Goal: Transaction & Acquisition: Purchase product/service

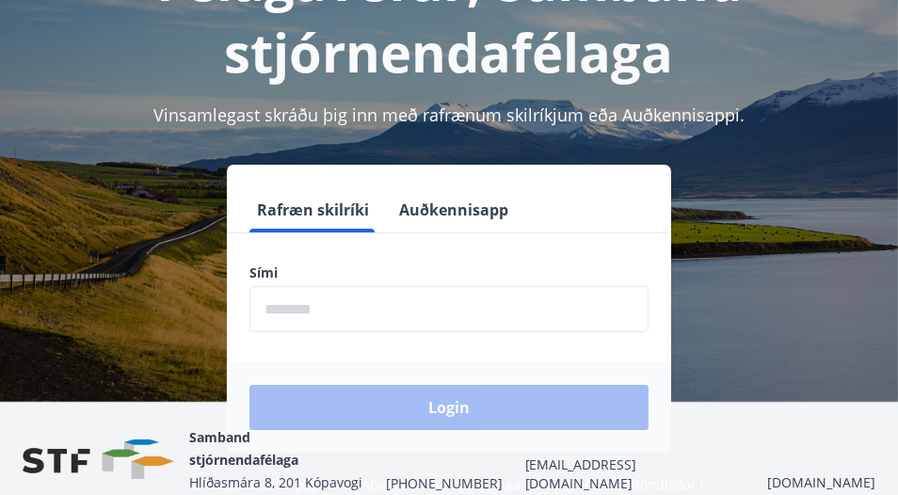
scroll to position [188, 0]
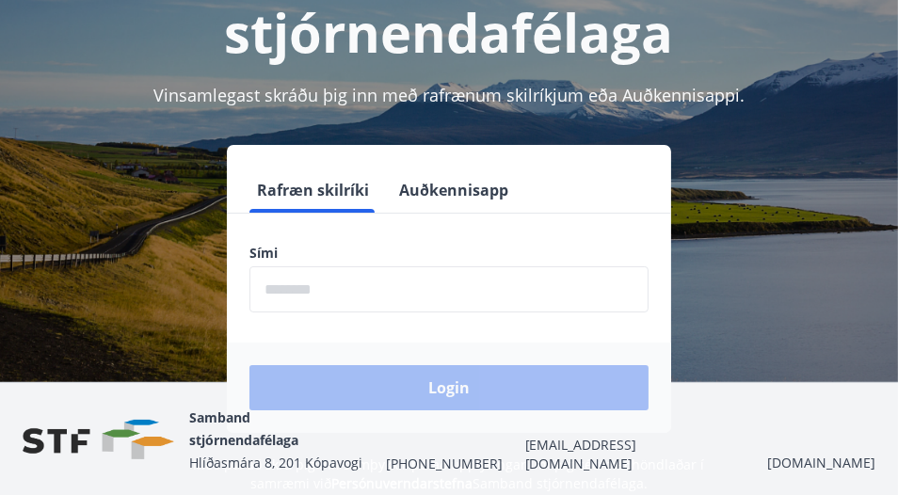
click at [306, 287] on input "phone" at bounding box center [448, 289] width 399 height 46
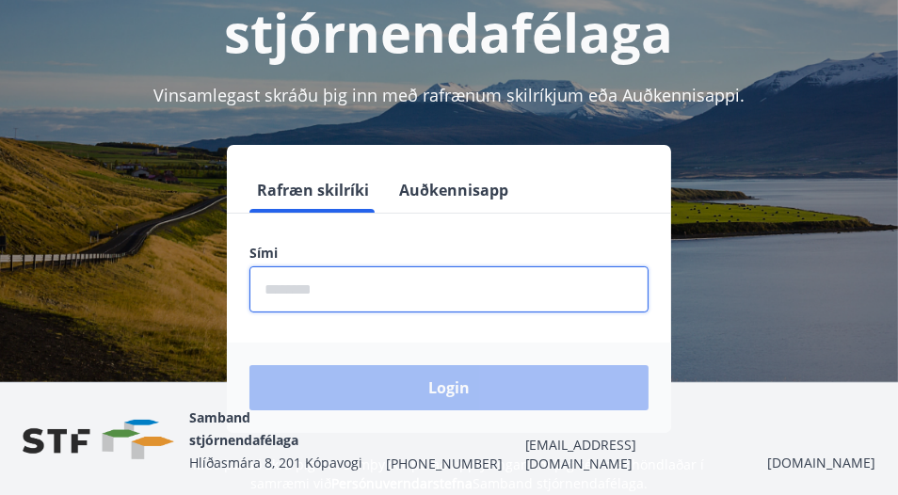
type input "********"
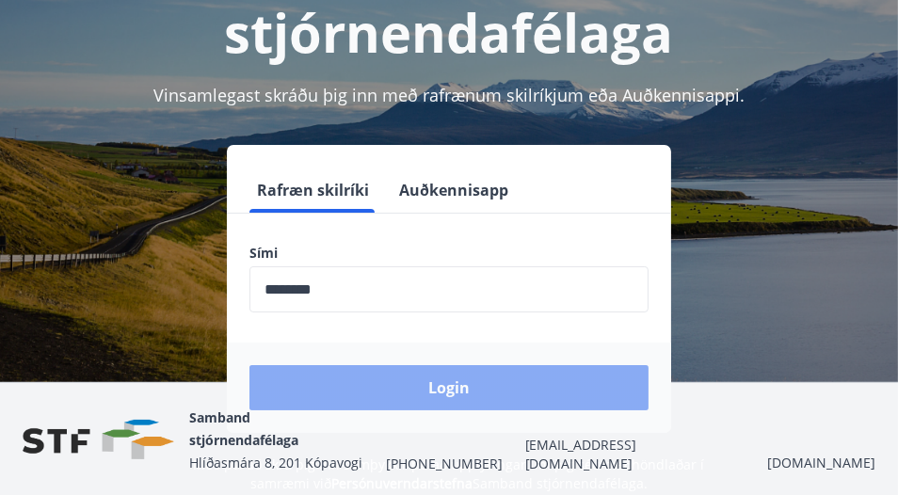
click at [460, 384] on button "Login" at bounding box center [448, 387] width 399 height 45
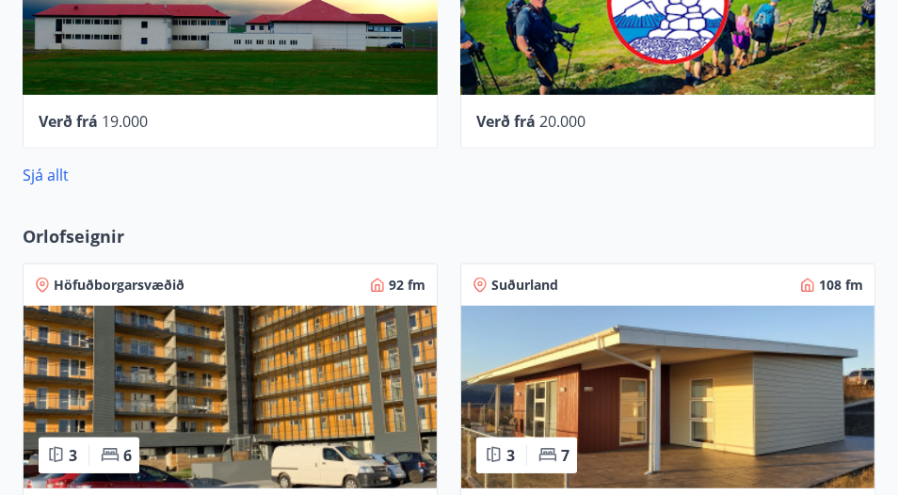
scroll to position [1223, 0]
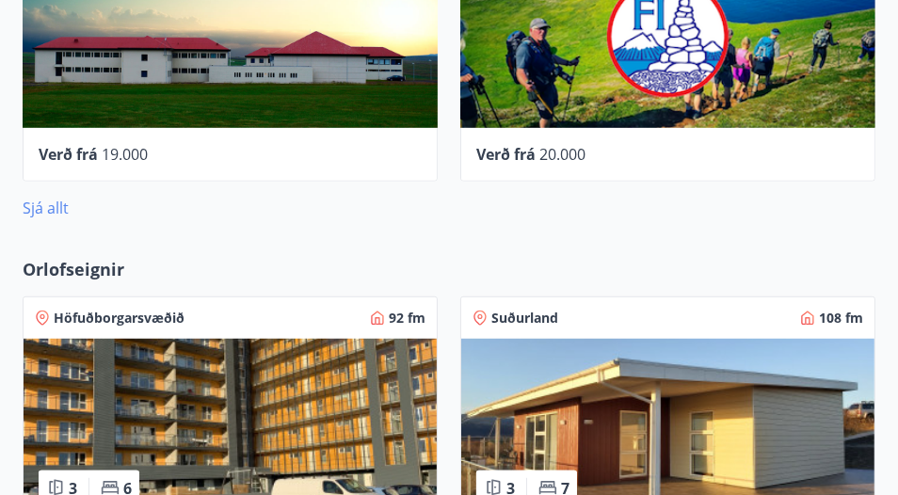
click at [53, 209] on link "Sjá allt" at bounding box center [46, 208] width 46 height 21
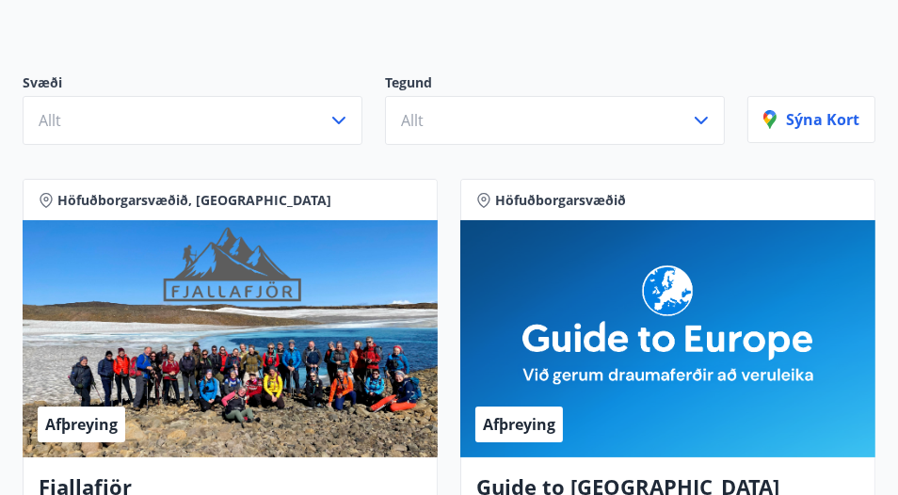
scroll to position [94, 0]
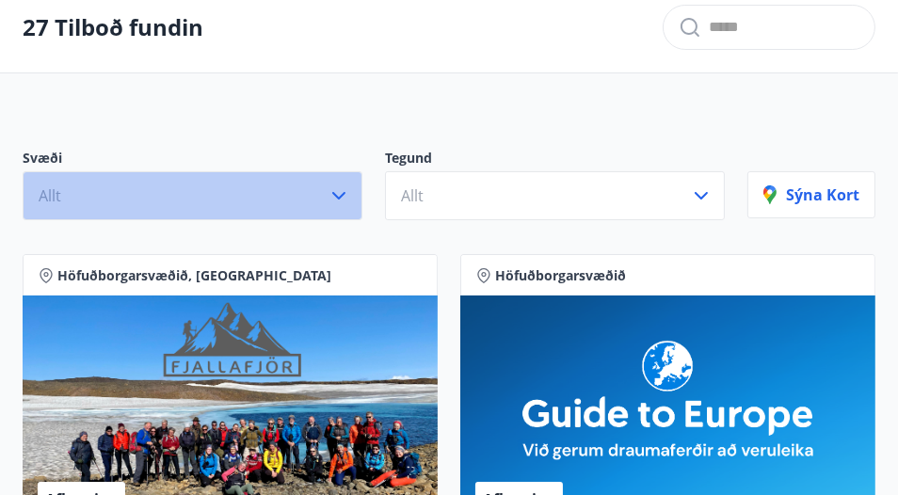
click at [346, 195] on icon "button" at bounding box center [338, 195] width 23 height 23
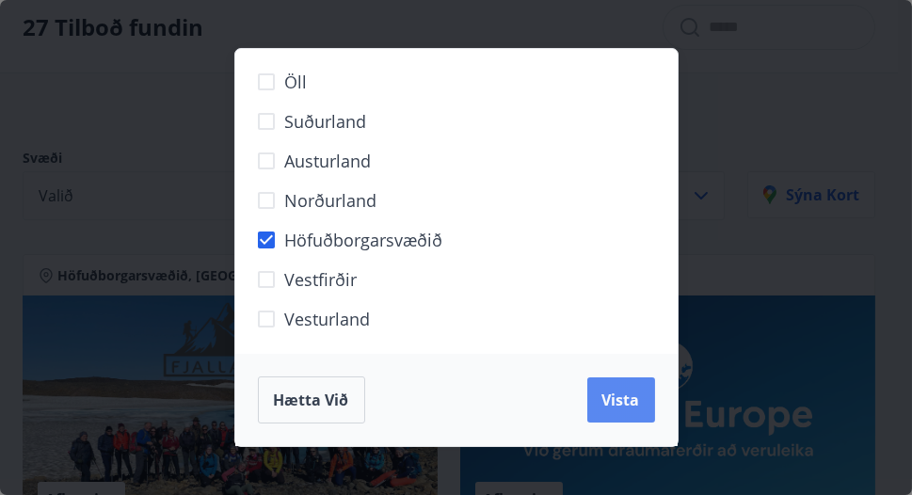
click at [628, 396] on span "Vista" at bounding box center [621, 400] width 38 height 21
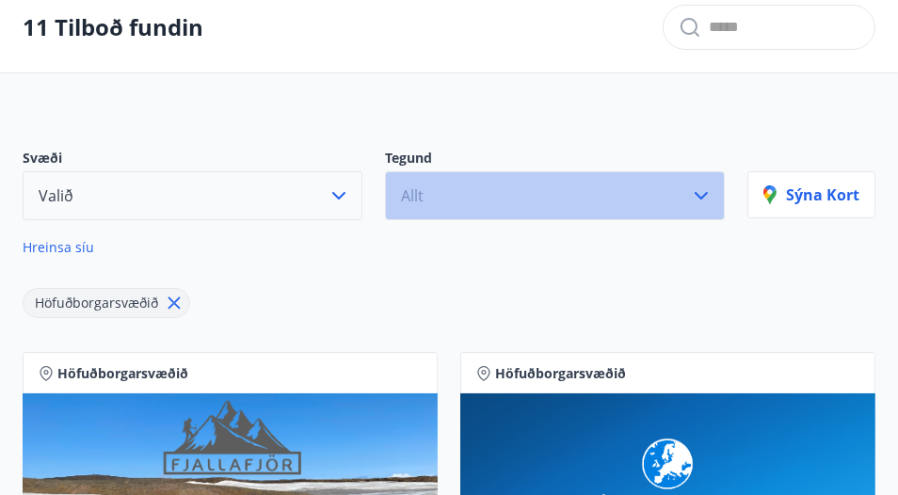
click at [707, 198] on icon "button" at bounding box center [701, 195] width 23 height 23
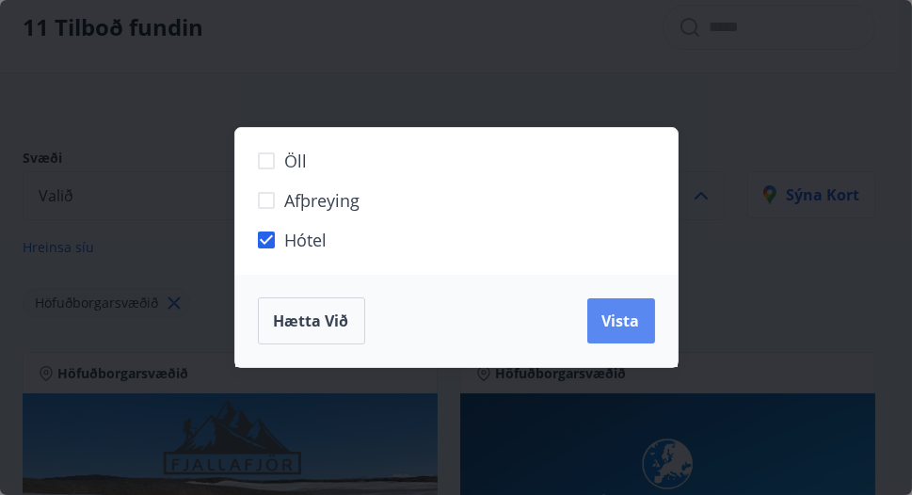
click at [625, 315] on span "Vista" at bounding box center [621, 320] width 38 height 21
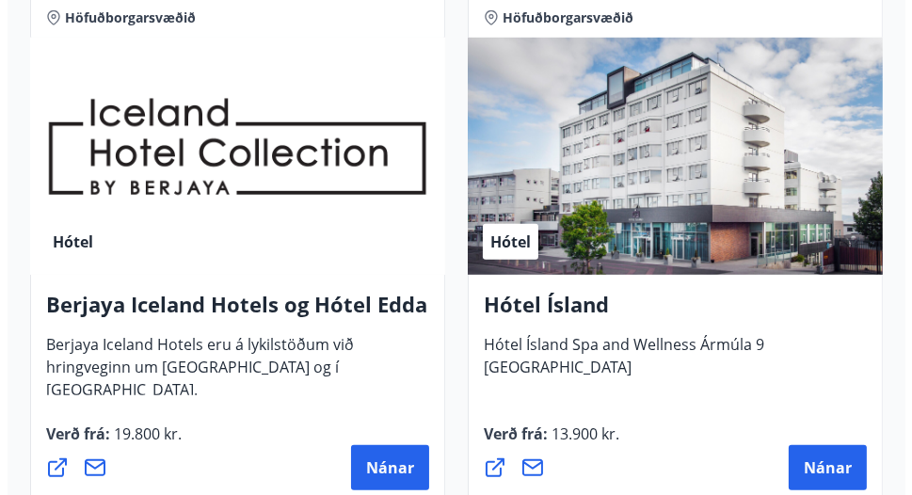
scroll to position [1077, 0]
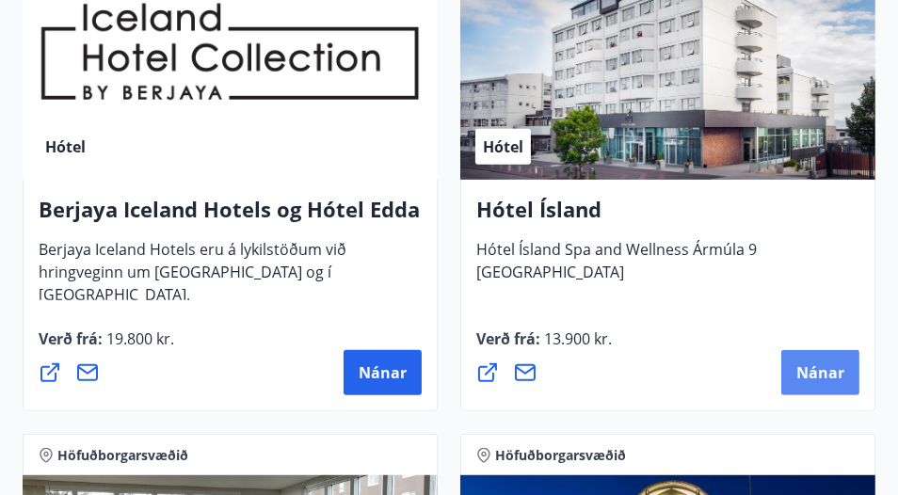
click at [819, 379] on span "Nánar" at bounding box center [820, 372] width 48 height 21
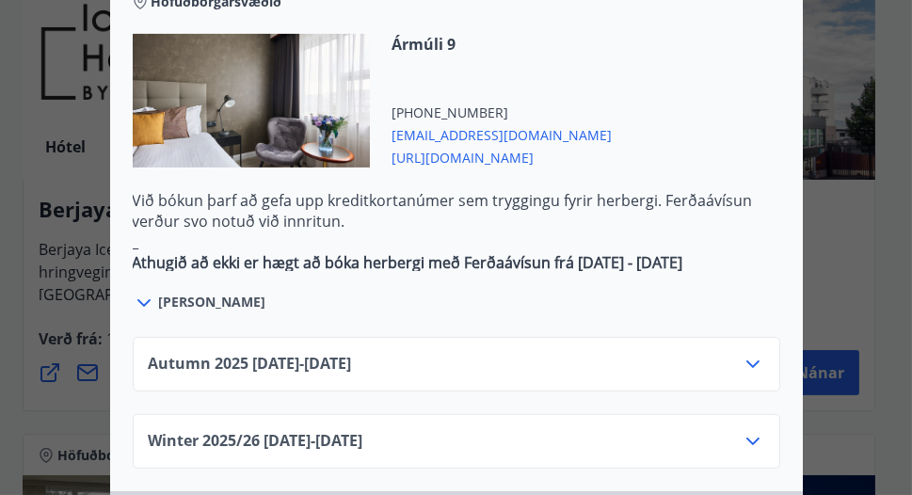
scroll to position [1129, 0]
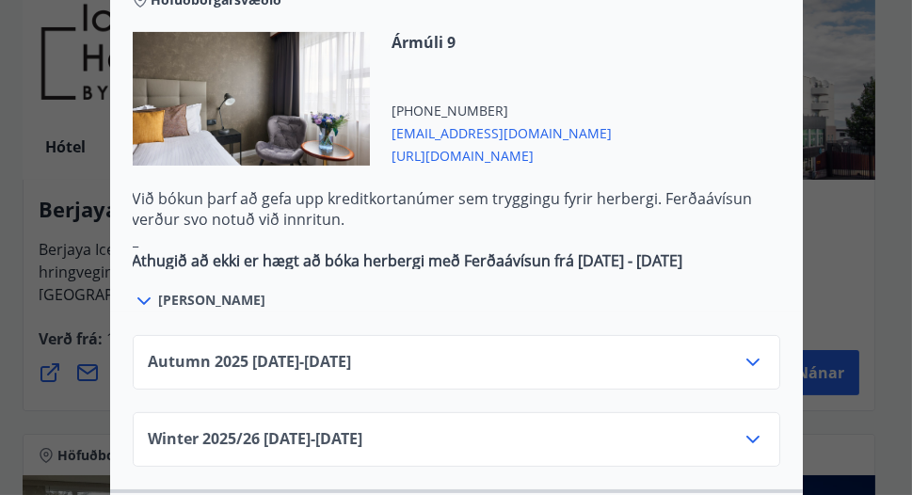
click at [750, 351] on icon at bounding box center [752, 362] width 23 height 23
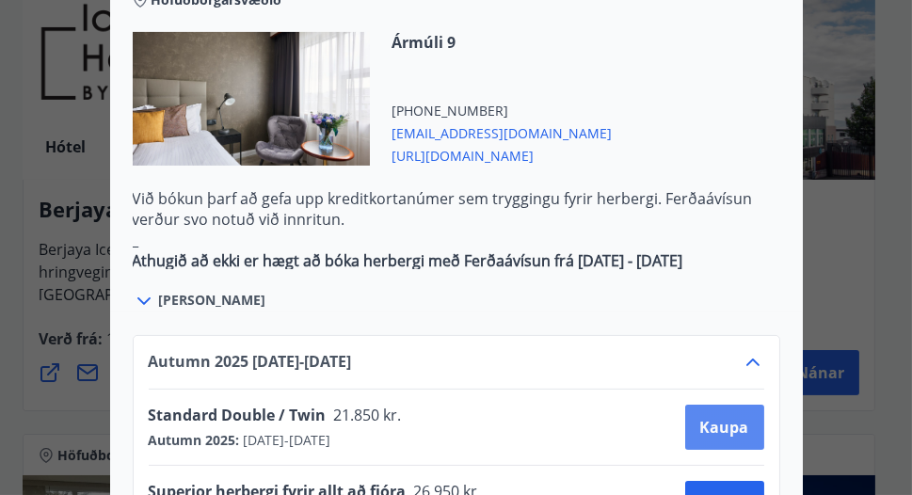
click at [723, 417] on span "Kaupa" at bounding box center [724, 427] width 49 height 21
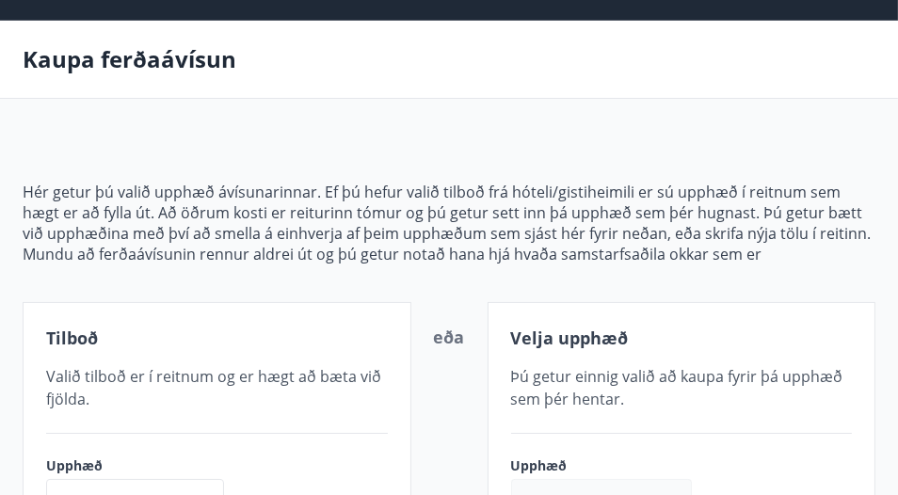
scroll to position [54, 0]
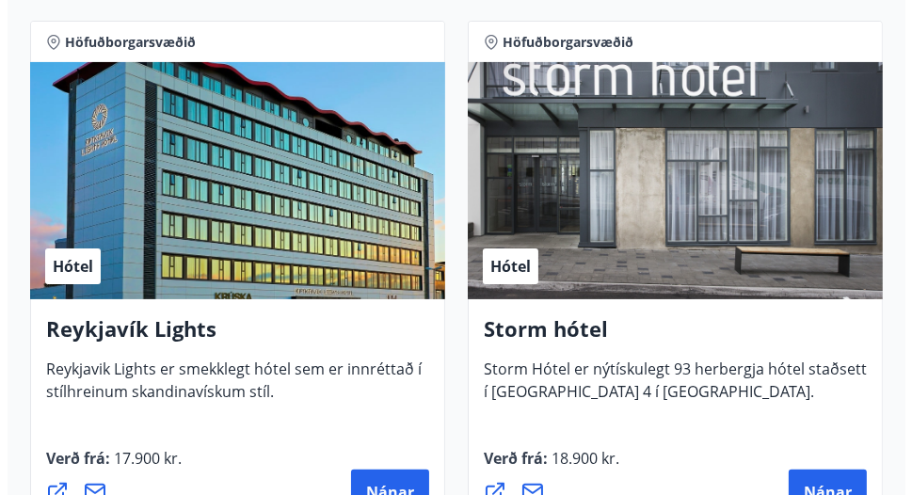
scroll to position [448, 0]
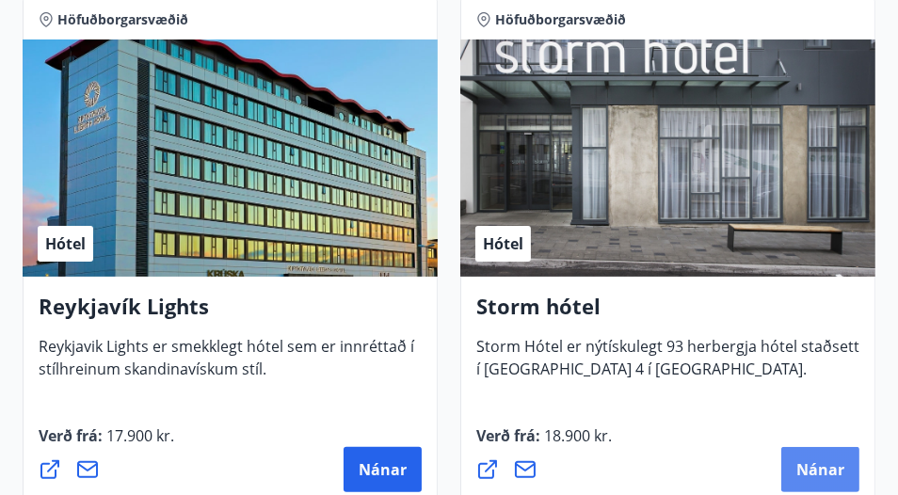
click at [841, 465] on span "Nánar" at bounding box center [820, 469] width 48 height 21
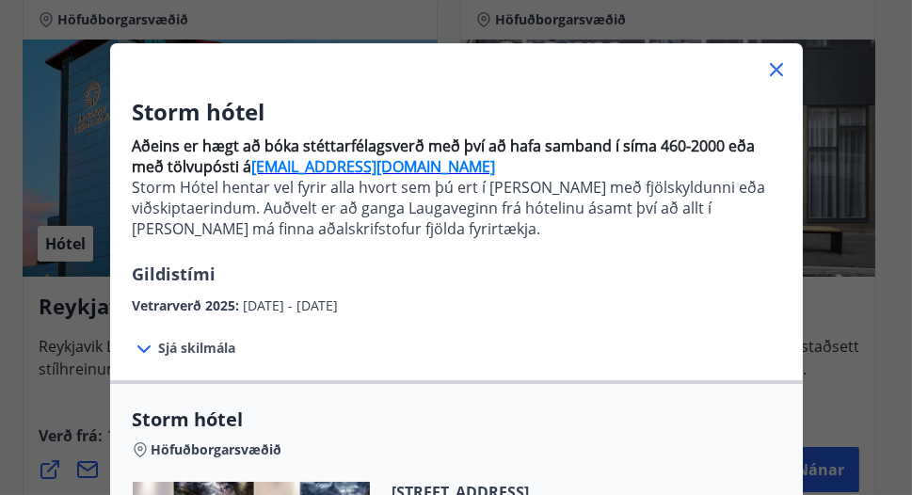
scroll to position [94, 0]
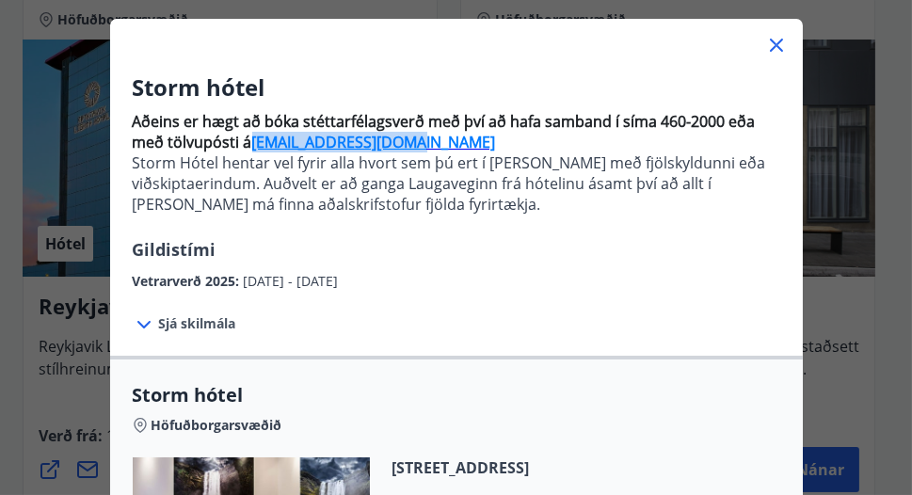
drag, startPoint x: 416, startPoint y: 144, endPoint x: 249, endPoint y: 150, distance: 166.6
click at [249, 150] on p "Aðeins er hægt að bóka stéttarfélagsverð með því að hafa samband í síma 460-200…" at bounding box center [456, 131] width 647 height 41
copy strong "bokanir@keahotels.is"
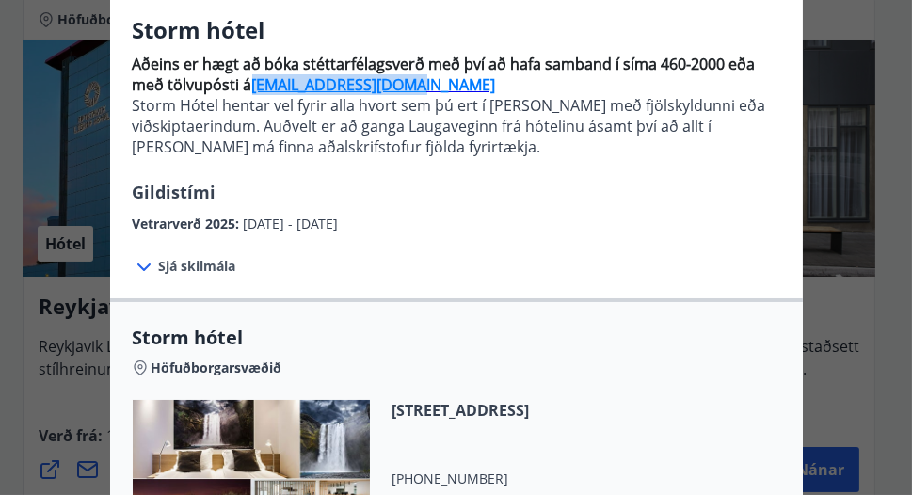
scroll to position [128, 0]
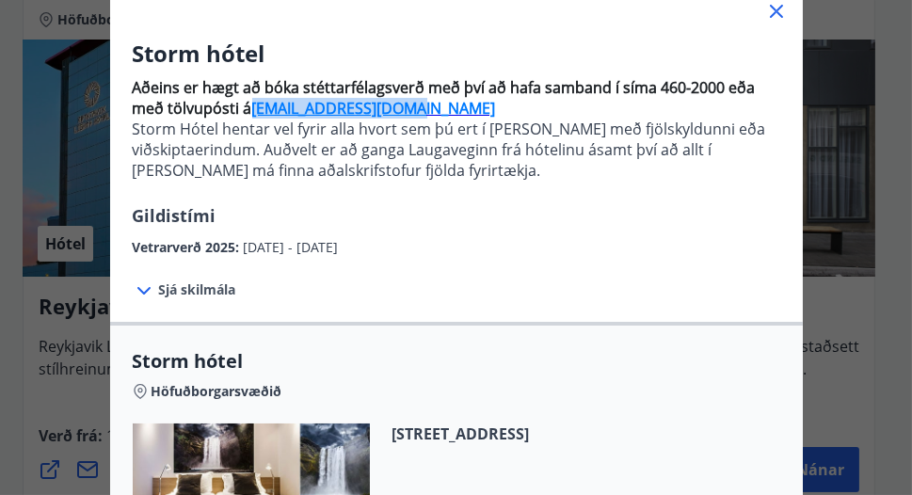
copy strong "bokanir@keahotels.is"
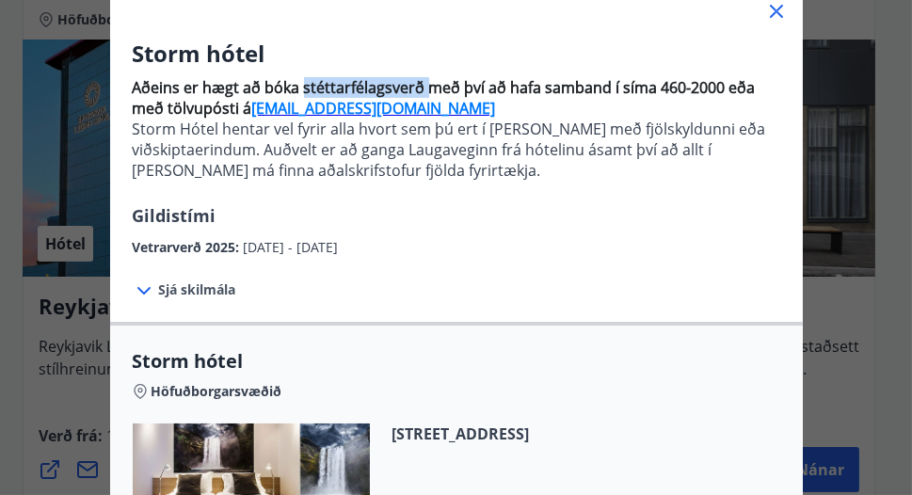
drag, startPoint x: 295, startPoint y: 84, endPoint x: 419, endPoint y: 85, distance: 123.3
click at [419, 85] on strong "Aðeins er hægt að bóka stéttarfélagsverð með því að hafa samband í síma 460-200…" at bounding box center [444, 97] width 623 height 41
copy strong "stéttarfélagsverð"
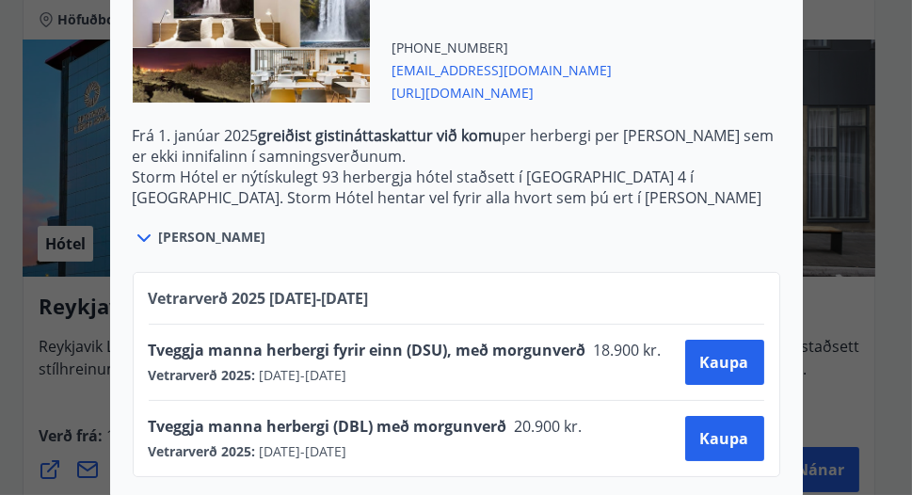
scroll to position [598, 0]
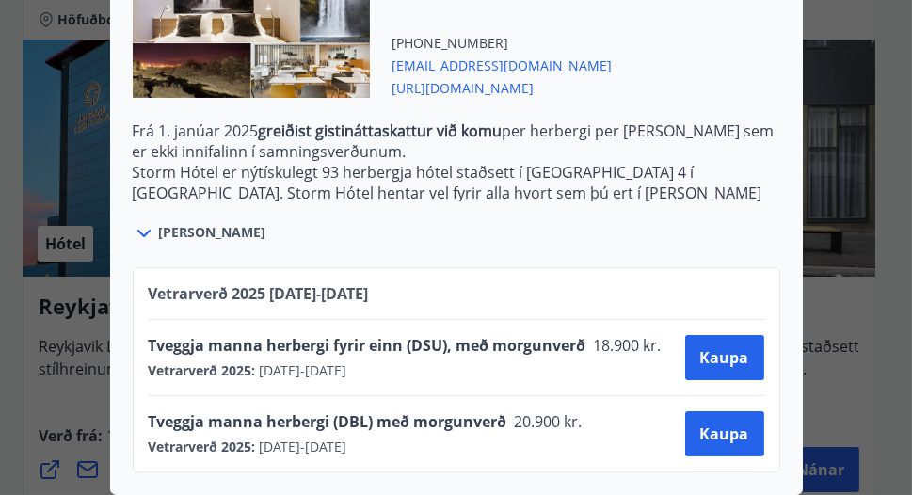
drag, startPoint x: 141, startPoint y: 407, endPoint x: 416, endPoint y: 437, distance: 276.4
click at [416, 437] on div "Tveggja manna herbergi (DBL) með morgunverð 20.900 kr. Vetrarverð 2025 : 01.10.…" at bounding box center [372, 433] width 446 height 45
drag, startPoint x: 416, startPoint y: 437, endPoint x: 351, endPoint y: 404, distance: 73.2
copy div "Tveggja manna herbergi (DBL) með morgunverð 20.900 kr. Vetrarverð 2025 : 01.10.…"
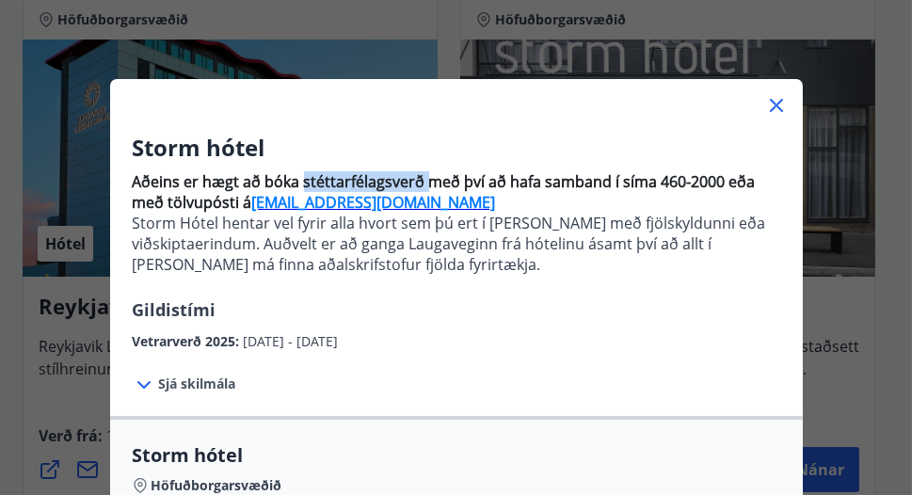
scroll to position [0, 0]
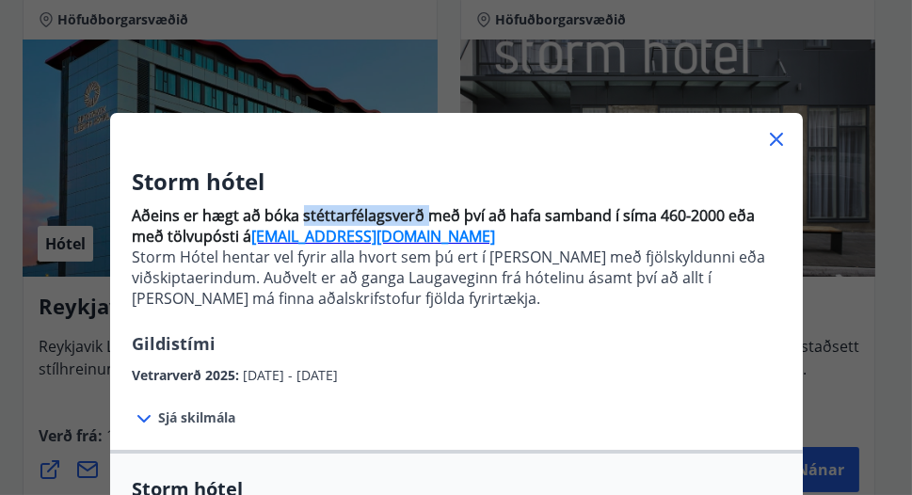
click at [771, 142] on icon at bounding box center [776, 139] width 13 height 13
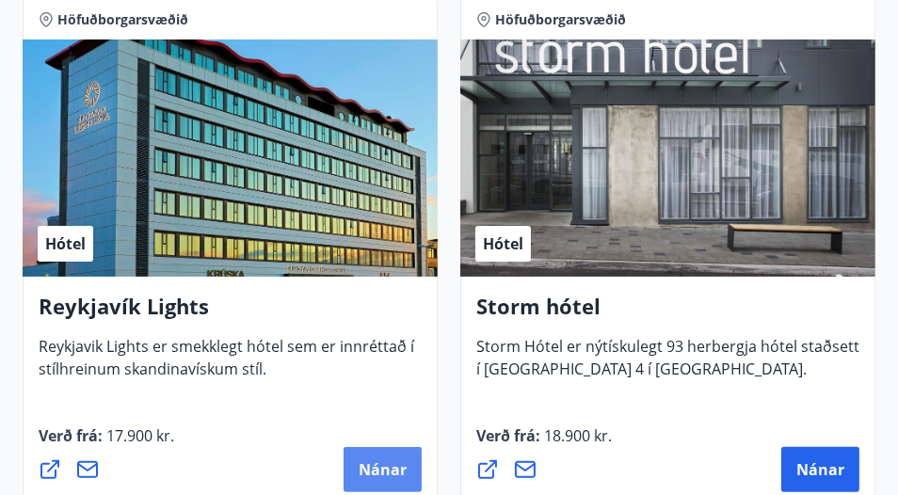
click at [379, 469] on span "Nánar" at bounding box center [382, 469] width 48 height 21
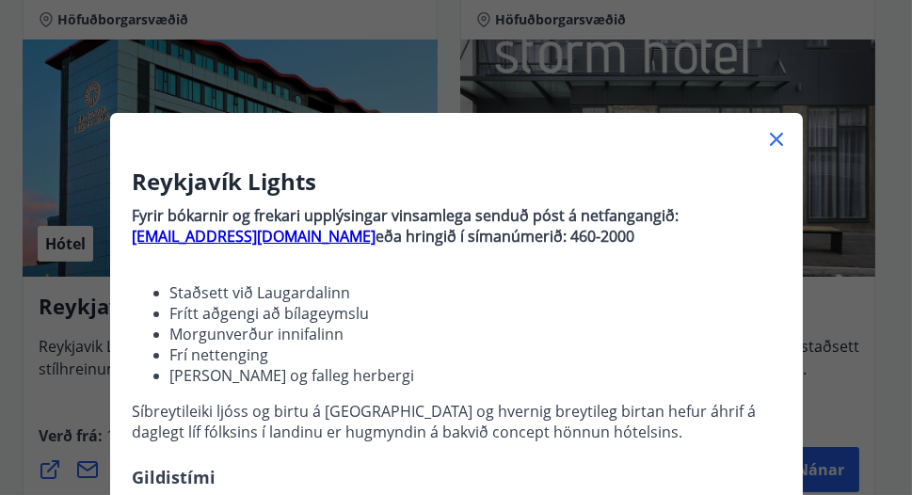
click at [774, 135] on icon at bounding box center [776, 139] width 23 height 23
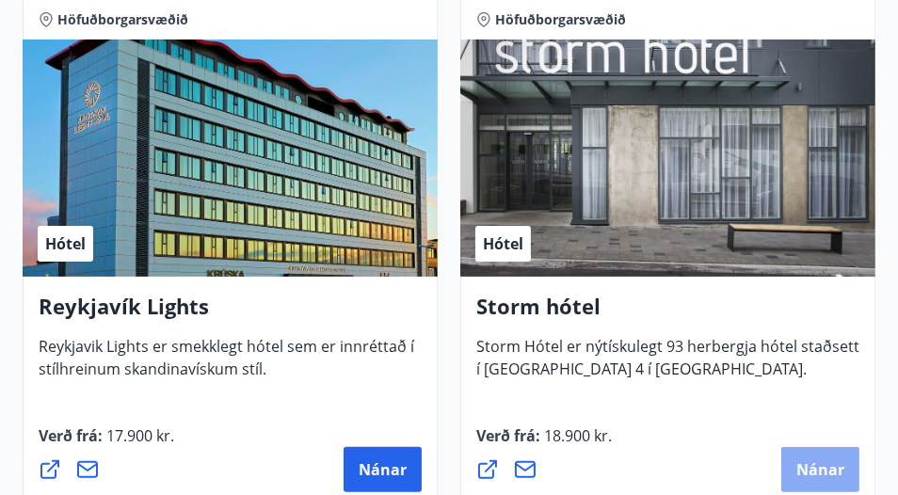
click at [828, 466] on span "Nánar" at bounding box center [820, 469] width 48 height 21
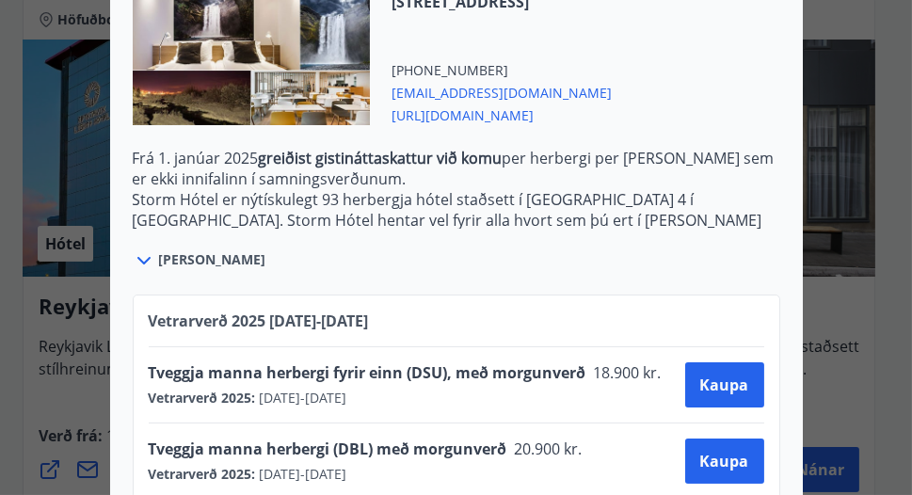
scroll to position [598, 0]
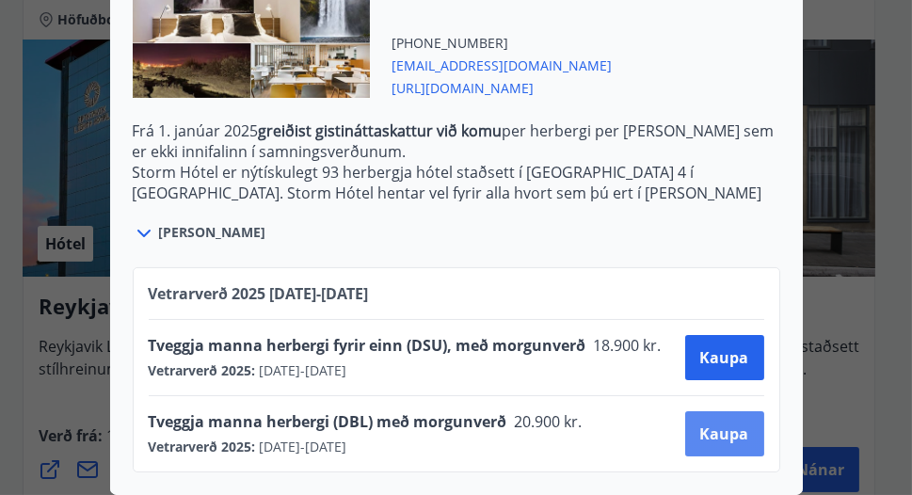
click at [734, 423] on span "Kaupa" at bounding box center [724, 433] width 49 height 21
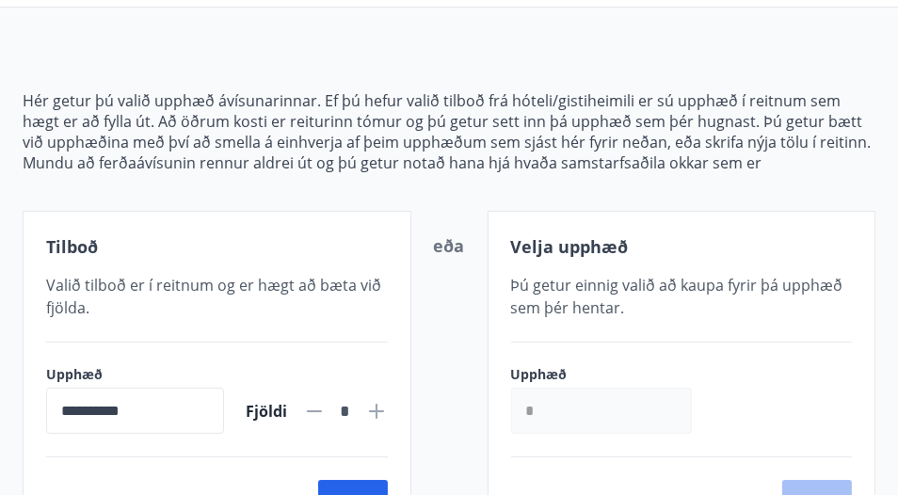
scroll to position [335, 0]
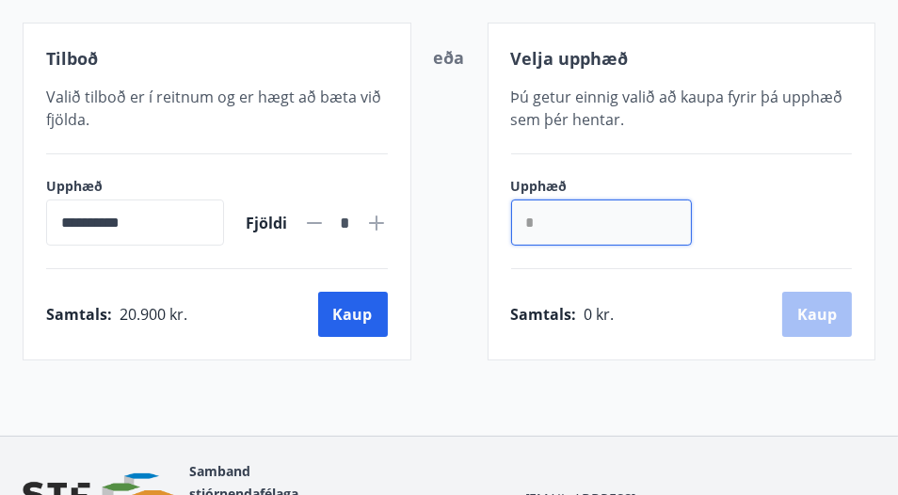
click at [544, 220] on input "*" at bounding box center [601, 222] width 181 height 46
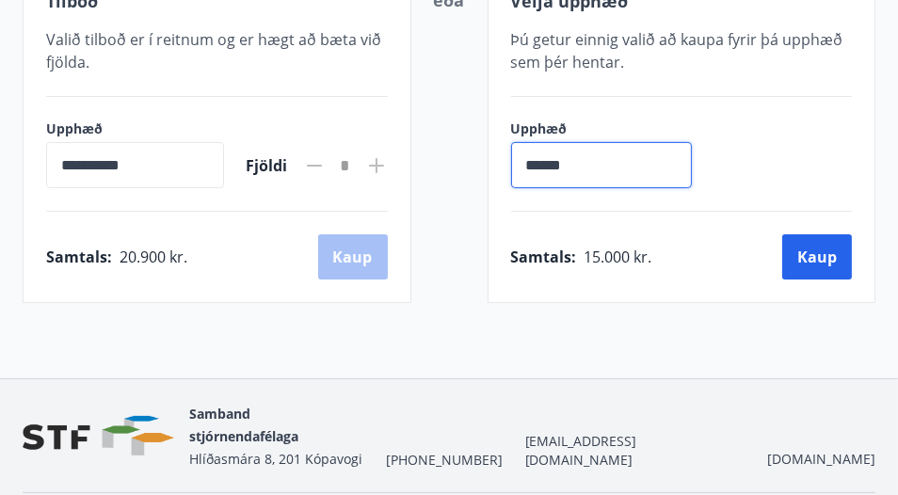
scroll to position [430, 0]
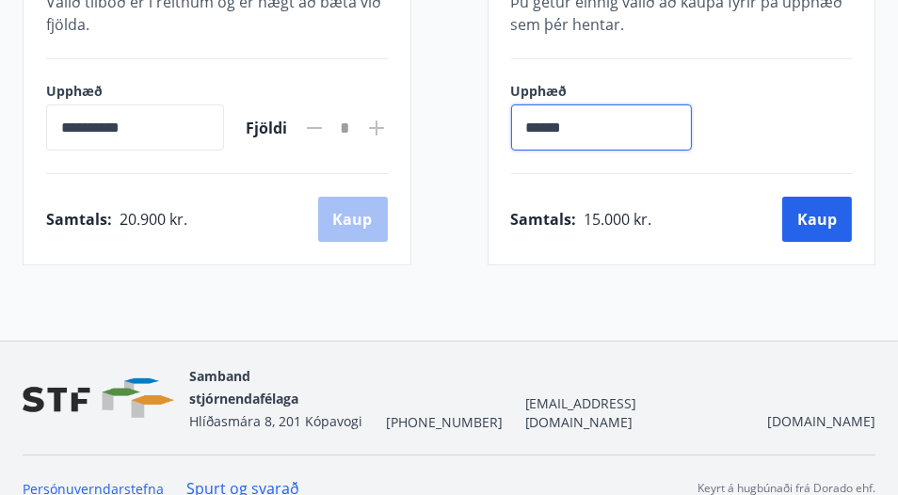
click at [540, 122] on input "******" at bounding box center [601, 127] width 181 height 46
type input "******"
click at [827, 215] on button "Kaup" at bounding box center [817, 219] width 70 height 45
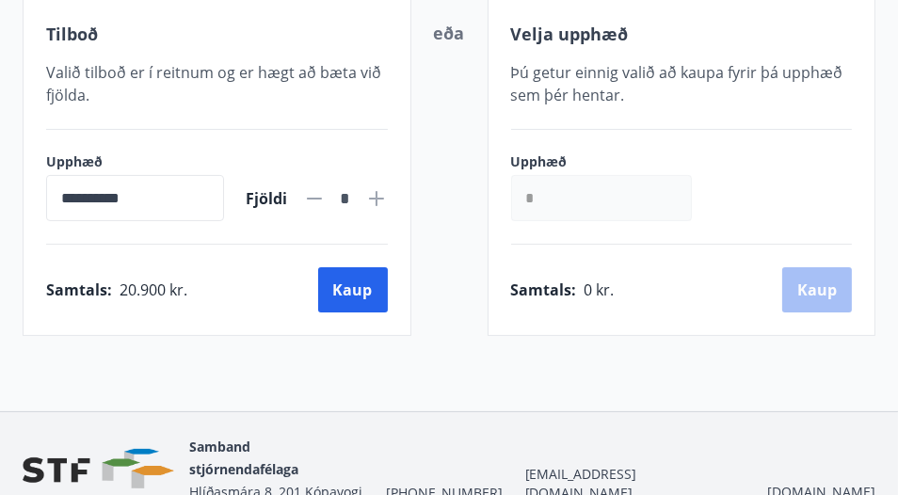
scroll to position [336, 0]
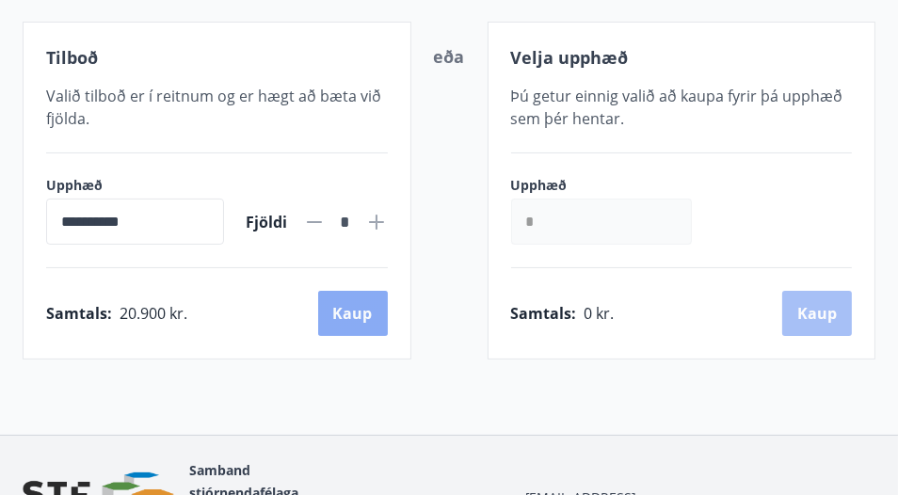
click at [366, 318] on button "Kaup" at bounding box center [353, 313] width 70 height 45
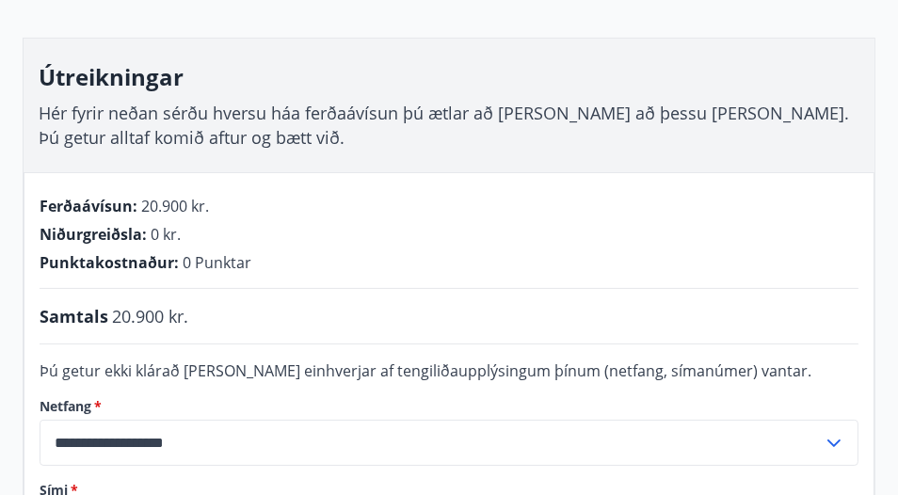
scroll to position [242, 0]
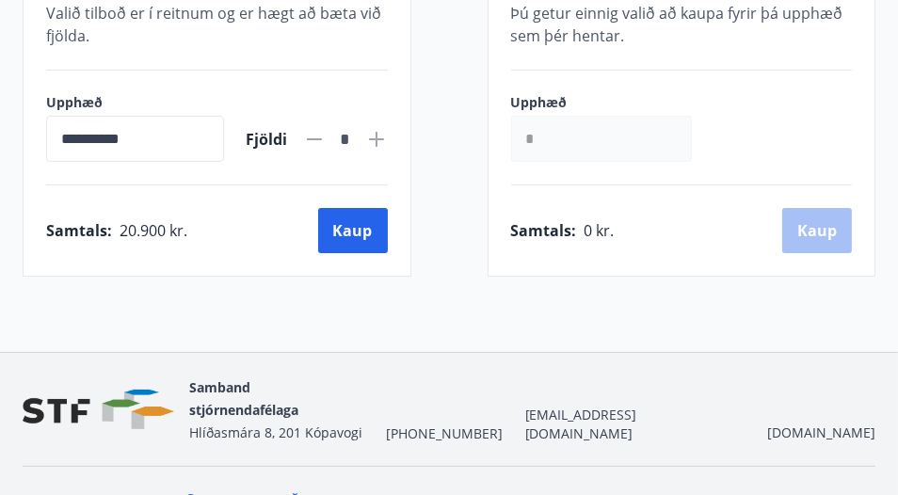
scroll to position [419, 0]
click at [562, 135] on input "*" at bounding box center [601, 139] width 181 height 46
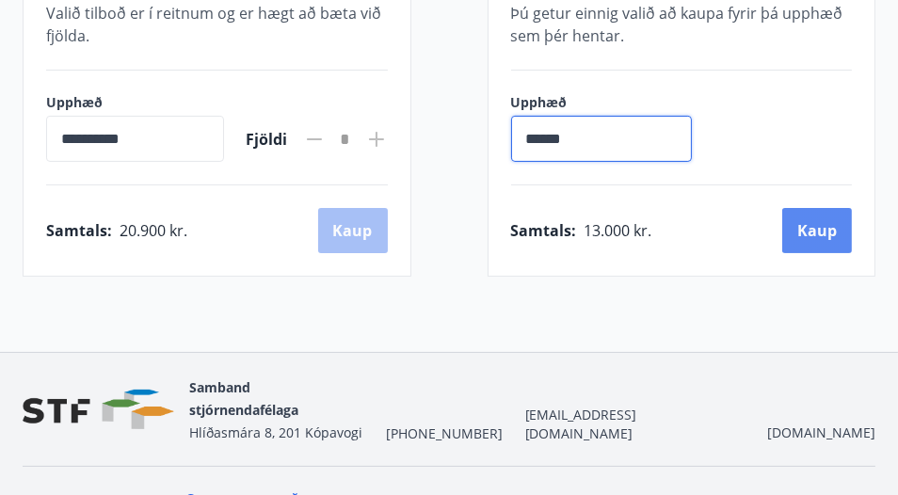
type input "******"
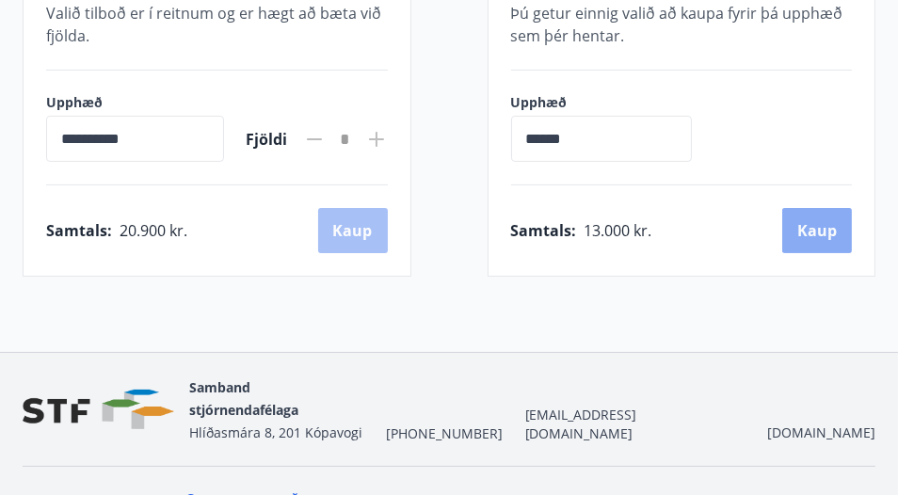
click at [828, 228] on button "Kaup" at bounding box center [817, 230] width 70 height 45
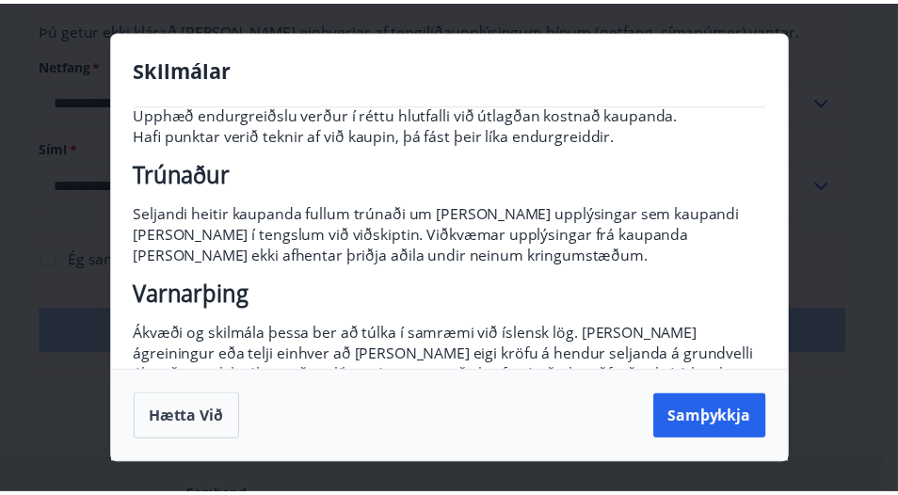
scroll to position [419, 0]
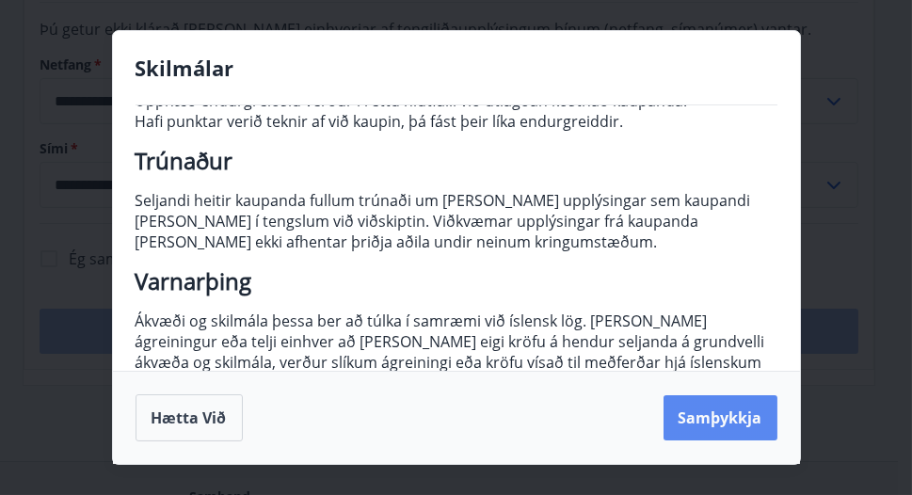
click at [717, 417] on button "Samþykkja" at bounding box center [720, 417] width 114 height 45
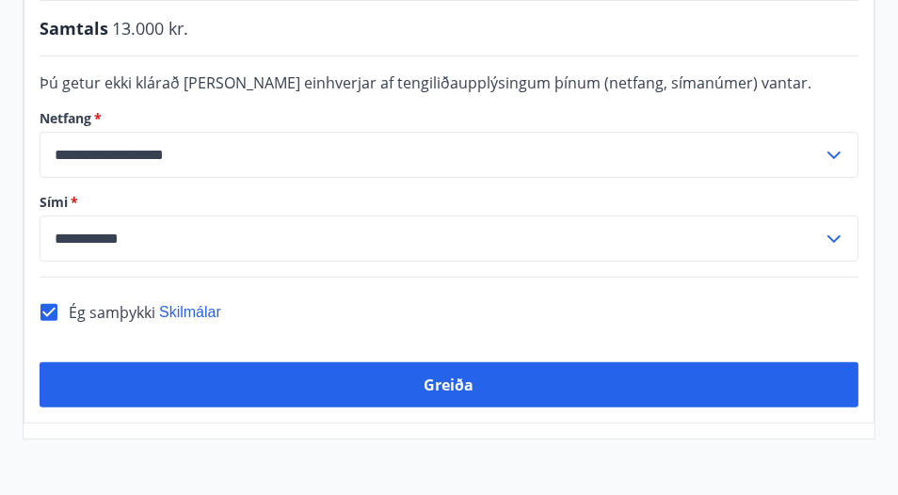
scroll to position [725, 0]
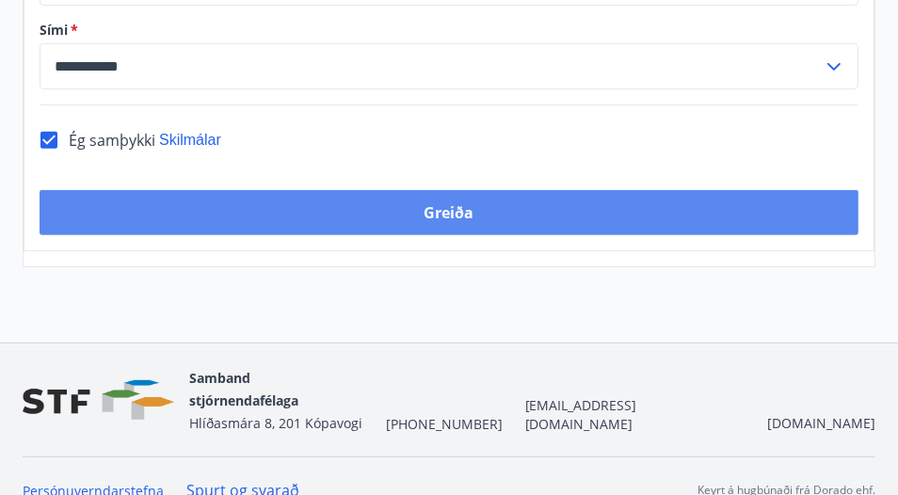
click at [463, 217] on button "Greiða" at bounding box center [449, 212] width 819 height 45
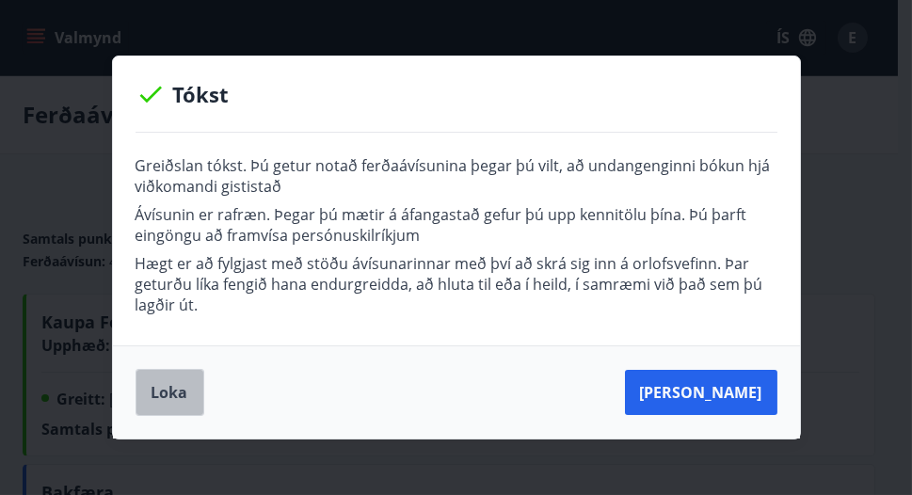
click at [175, 391] on button "Loka" at bounding box center [169, 392] width 69 height 47
